Goal: Obtain resource: Download file/media

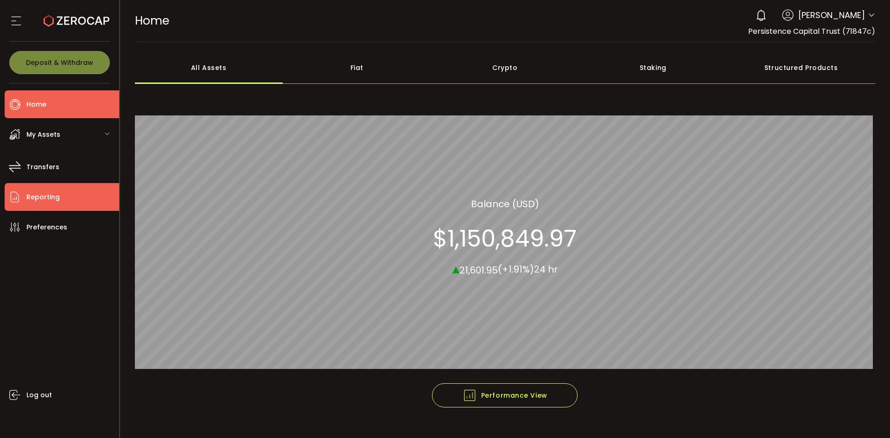
click at [34, 196] on span "Reporting" at bounding box center [42, 197] width 33 height 13
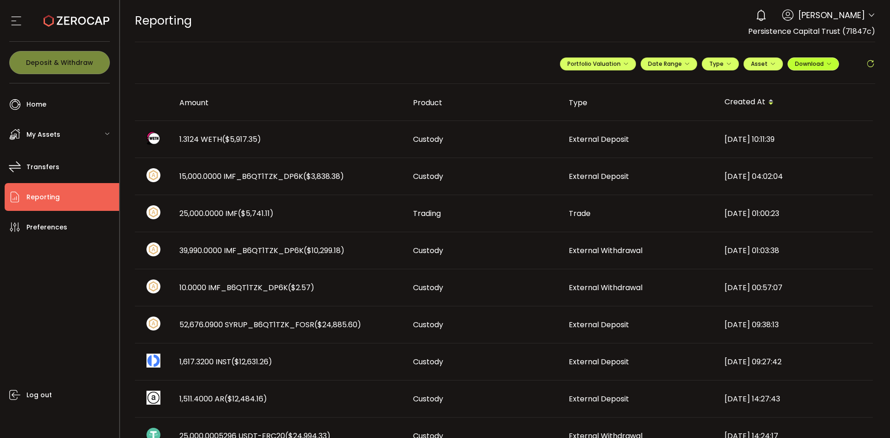
click at [805, 65] on span "Download" at bounding box center [813, 64] width 37 height 8
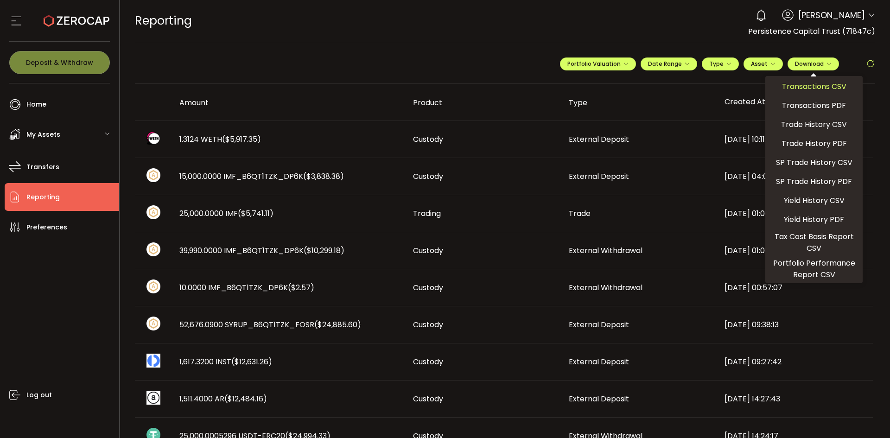
click at [801, 87] on span "Transactions CSV" at bounding box center [814, 87] width 64 height 12
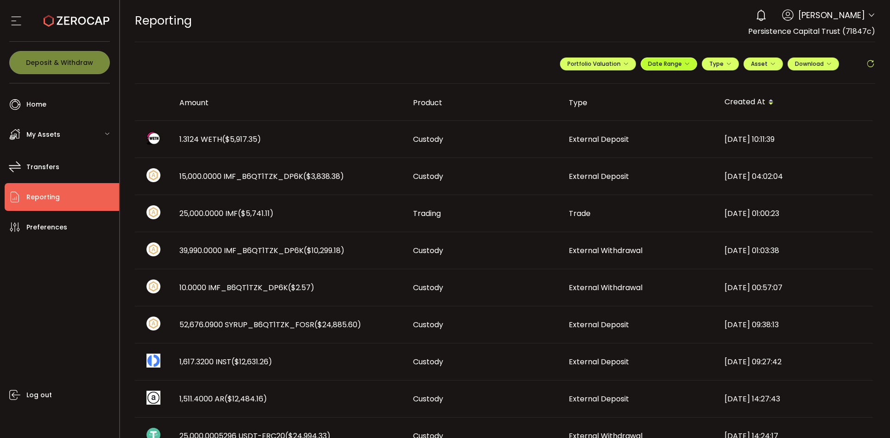
click at [664, 68] on button "Date Range" at bounding box center [669, 63] width 57 height 13
click at [624, 83] on input at bounding box center [643, 82] width 59 height 9
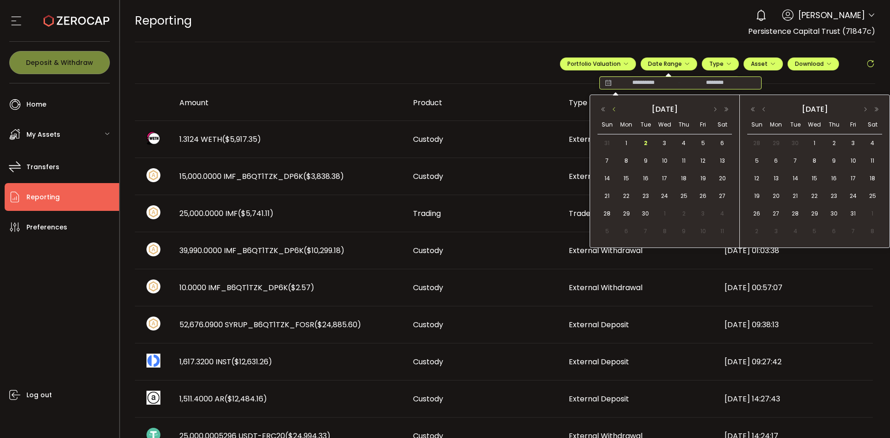
click at [613, 109] on button "button" at bounding box center [614, 109] width 11 height 6
click at [644, 142] on span "1" at bounding box center [645, 143] width 11 height 11
click at [866, 108] on button "button" at bounding box center [865, 109] width 11 height 6
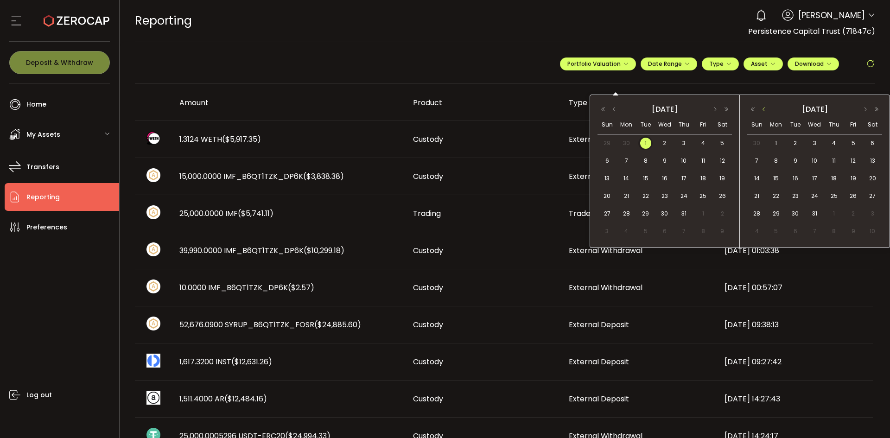
click at [764, 107] on button "button" at bounding box center [763, 109] width 11 height 6
click at [762, 106] on button "button" at bounding box center [763, 109] width 11 height 6
click at [775, 140] on span "1" at bounding box center [775, 143] width 11 height 11
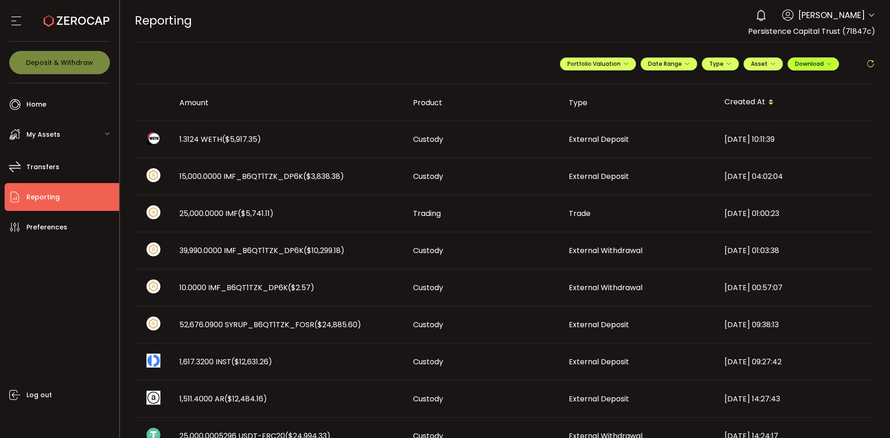
click at [809, 64] on span "Download" at bounding box center [813, 64] width 37 height 8
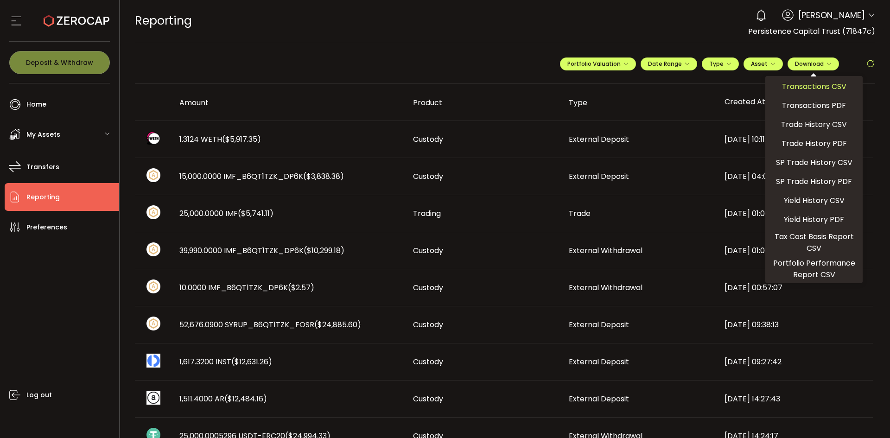
click at [798, 83] on span "Transactions CSV" at bounding box center [814, 87] width 64 height 12
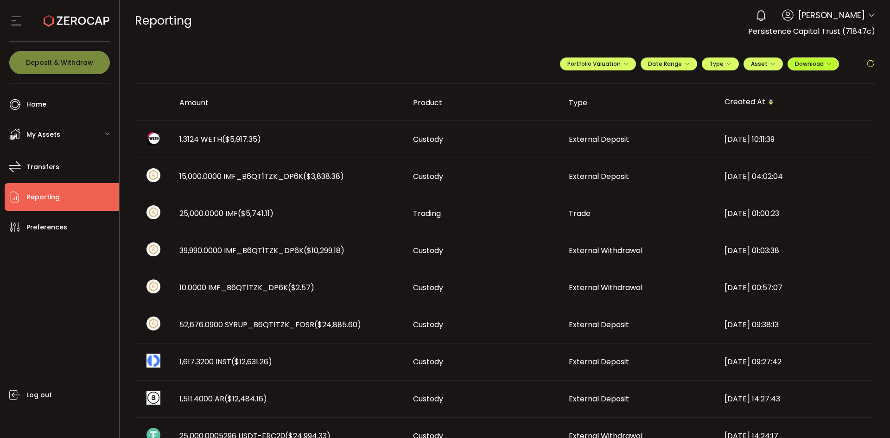
click at [796, 64] on span "Download" at bounding box center [813, 64] width 37 height 8
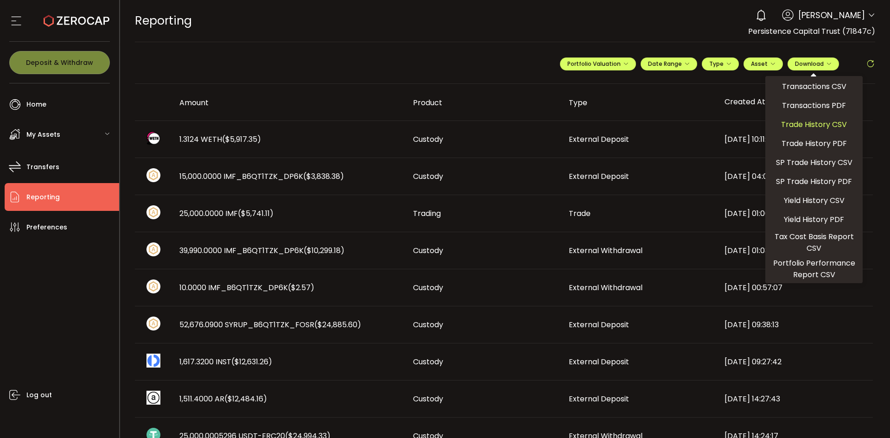
click at [795, 122] on span "Trade History CSV" at bounding box center [814, 125] width 66 height 12
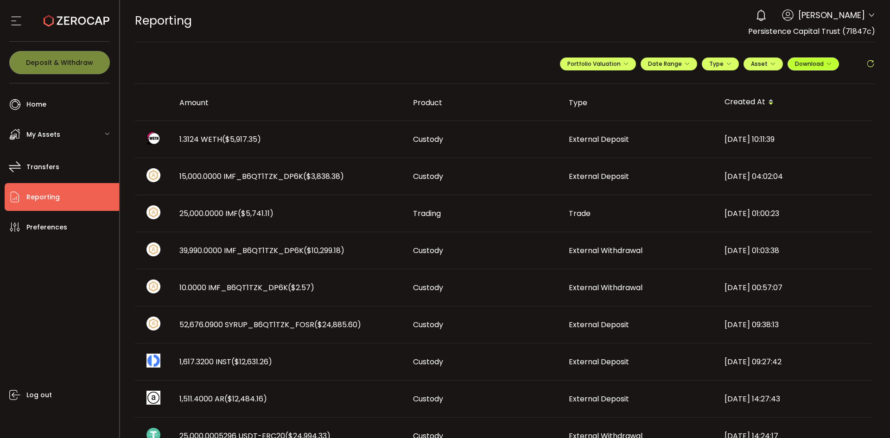
click at [804, 67] on span "Download" at bounding box center [813, 64] width 37 height 8
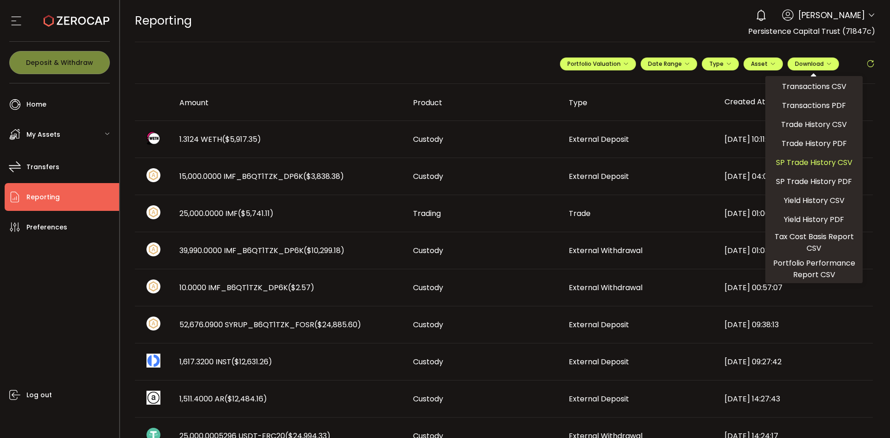
click at [792, 159] on span "SP Trade History CSV" at bounding box center [814, 163] width 76 height 12
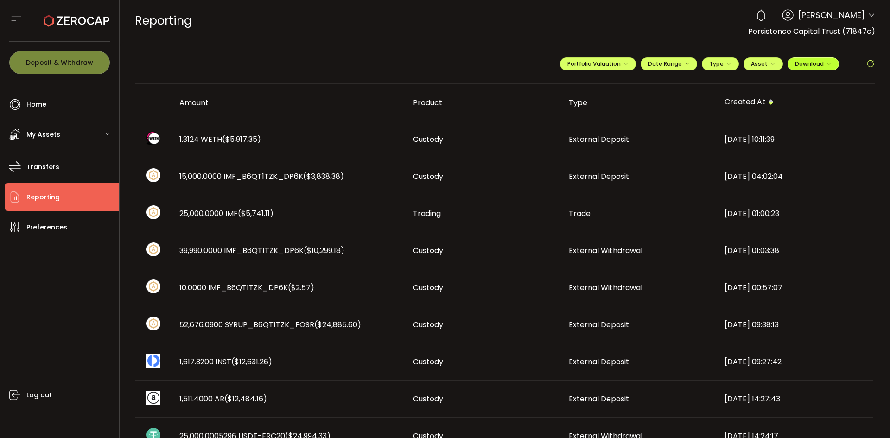
click at [797, 62] on span "Download" at bounding box center [813, 64] width 37 height 8
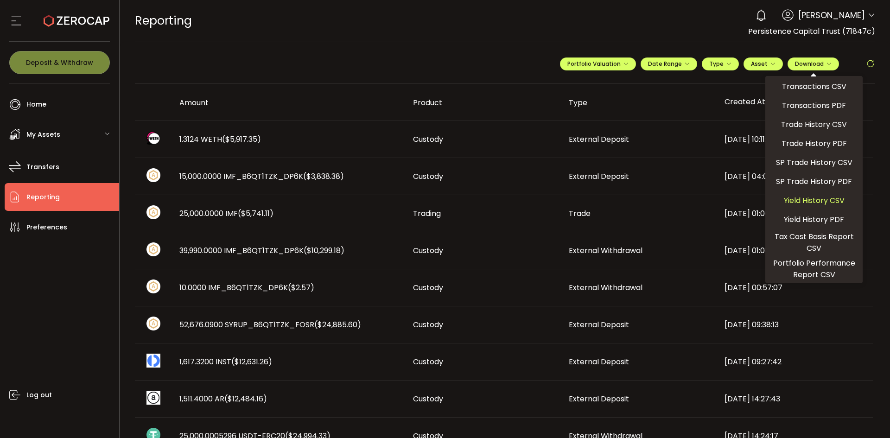
click at [795, 198] on span "Yield History CSV" at bounding box center [814, 201] width 61 height 12
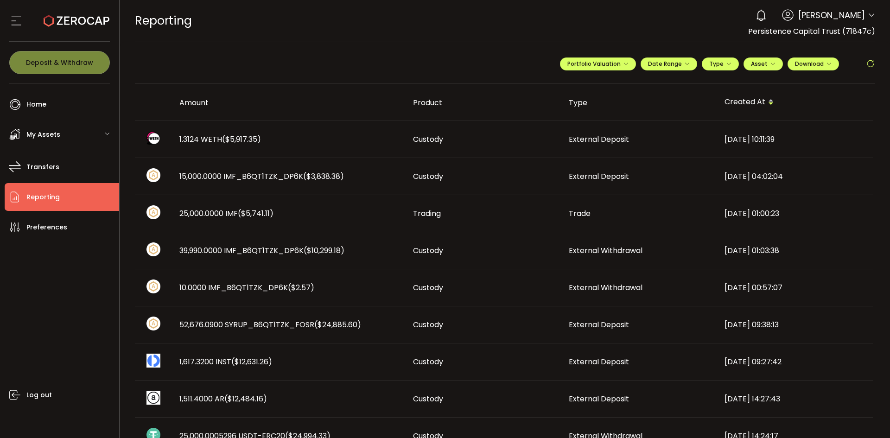
click at [606, 24] on div "REPORTING Buy Power $0.00 USD Reporting Reporting Verify Your Identity 0 [PERSO…" at bounding box center [505, 21] width 741 height 42
click at [807, 67] on span "Download" at bounding box center [813, 64] width 37 height 8
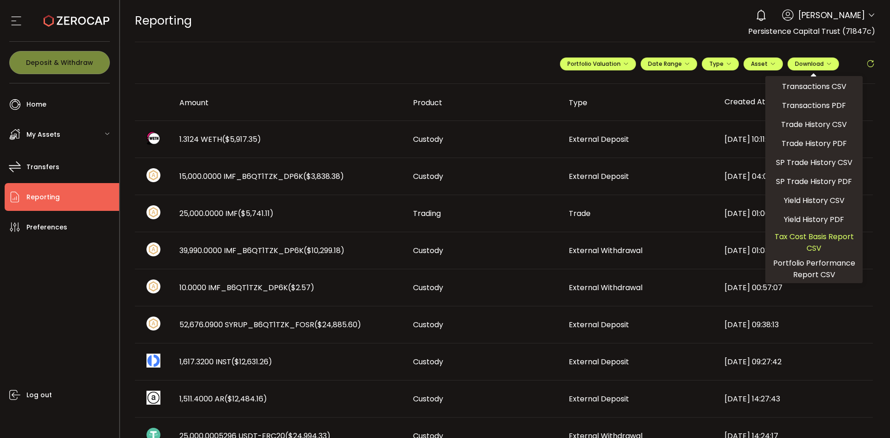
click at [799, 239] on span "Tax Cost Basis Report CSV" at bounding box center [814, 242] width 90 height 23
click at [798, 261] on span "Portfolio Performance Report CSV" at bounding box center [814, 268] width 90 height 23
click at [33, 166] on span "Transfers" at bounding box center [42, 166] width 33 height 13
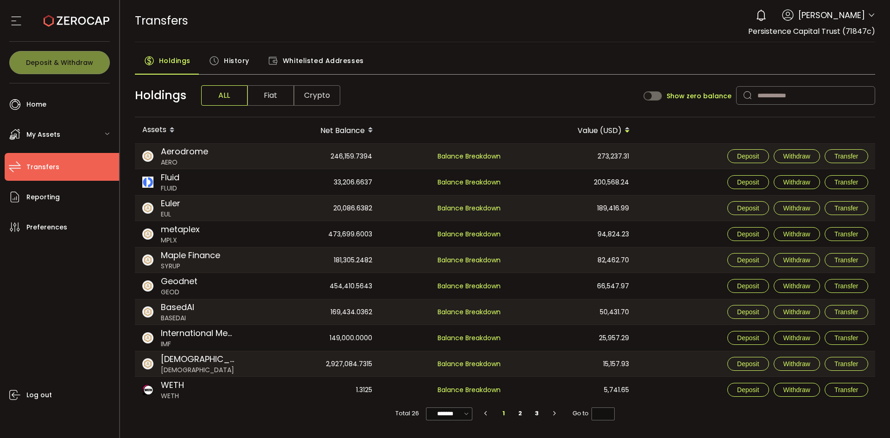
click at [657, 96] on span at bounding box center [652, 95] width 19 height 9
drag, startPoint x: 526, startPoint y: 204, endPoint x: 464, endPoint y: 96, distance: 124.1
click at [464, 96] on div "Holdings ALL Fiat Crypto Show zero balance" at bounding box center [505, 95] width 741 height 43
click at [395, 412] on input "*******" at bounding box center [401, 413] width 46 height 13
click at [400, 388] on span "100/page" at bounding box center [403, 390] width 30 height 9
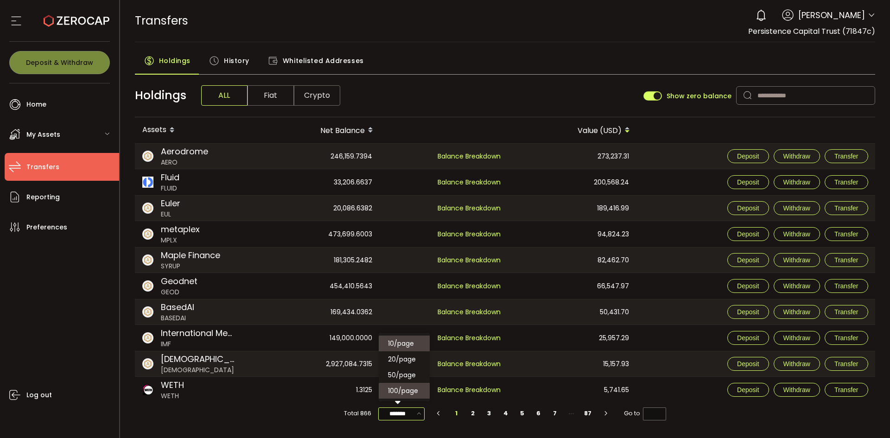
type input "********"
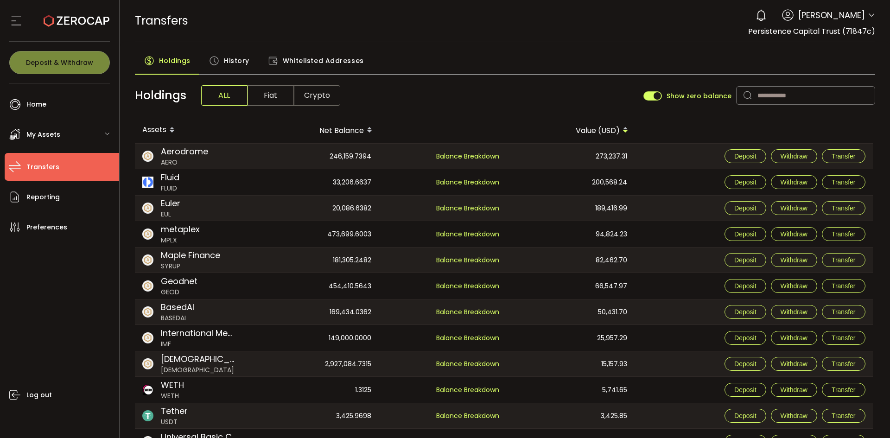
click at [235, 65] on span "History" at bounding box center [236, 60] width 25 height 19
